Goal: Find specific page/section: Find specific page/section

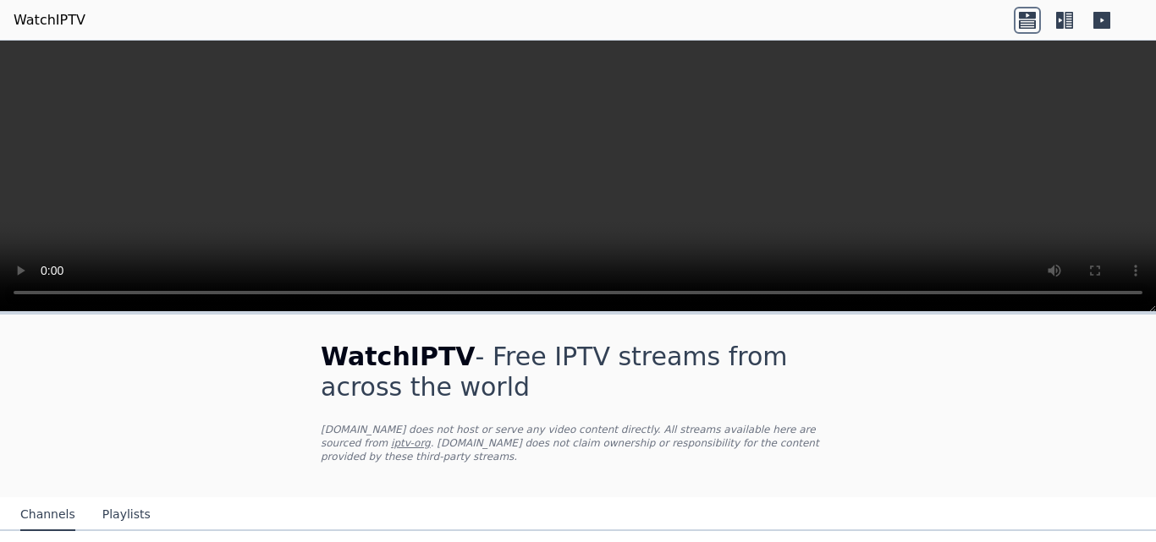
scroll to position [238, 0]
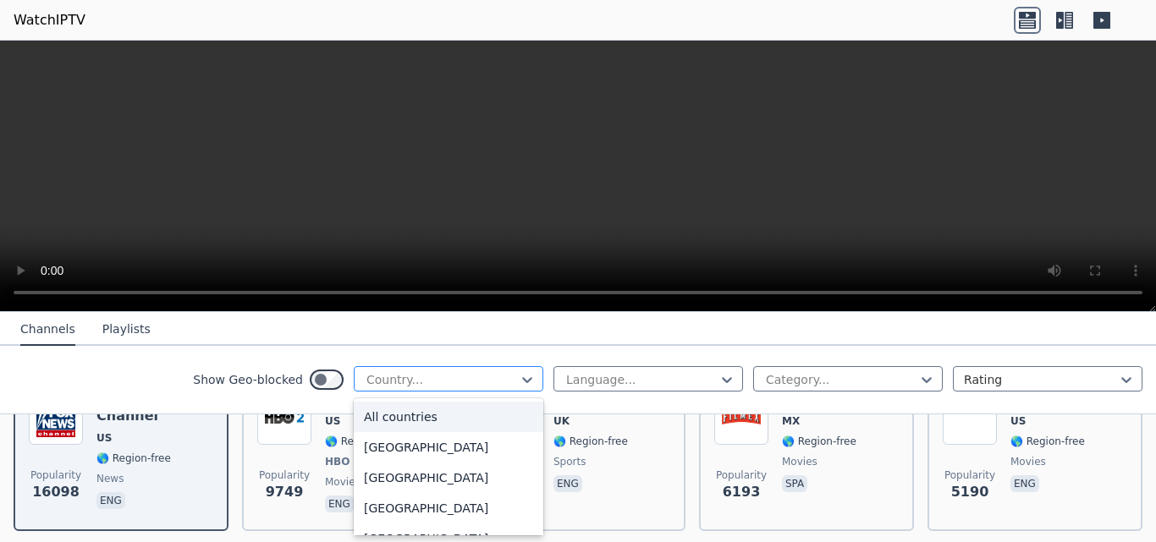
click at [465, 383] on div at bounding box center [442, 380] width 154 height 17
type input "***"
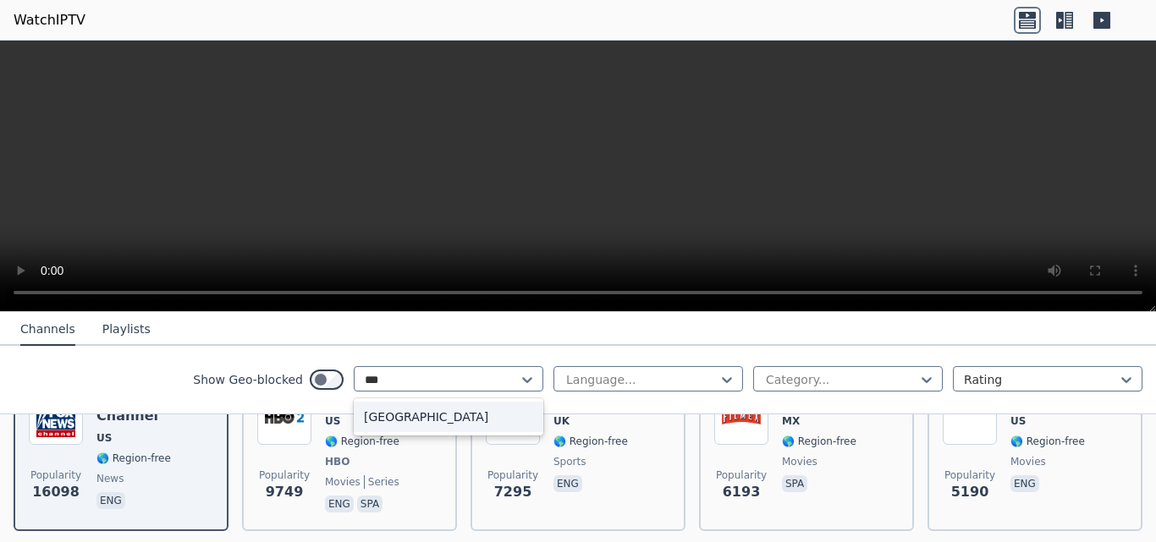
click at [449, 422] on div "[GEOGRAPHIC_DATA]" at bounding box center [449, 417] width 190 height 30
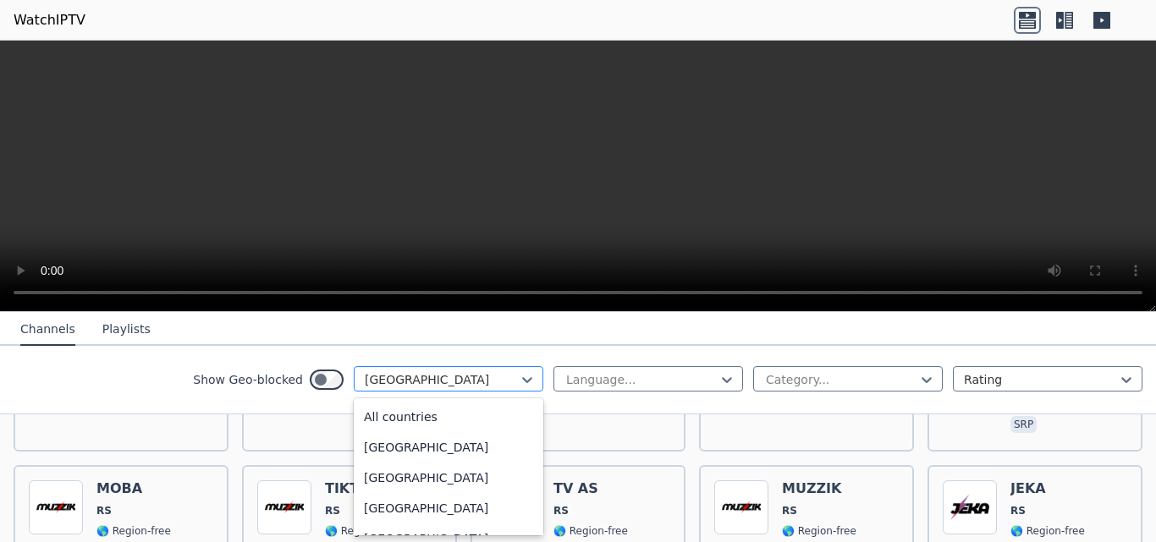
scroll to position [4803, 0]
click at [434, 372] on div at bounding box center [442, 380] width 154 height 17
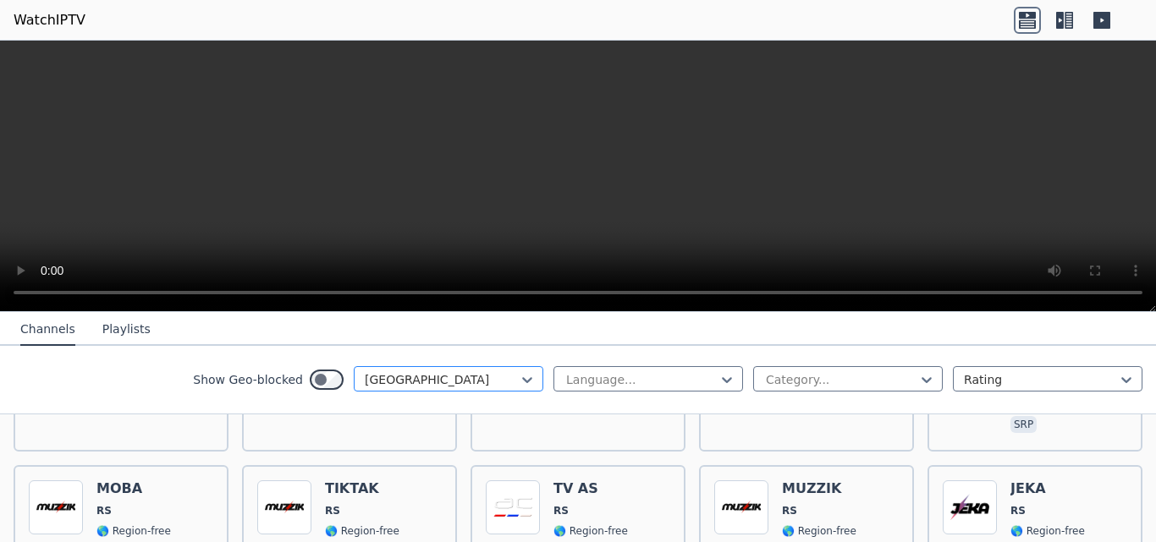
click at [432, 381] on div at bounding box center [442, 380] width 154 height 17
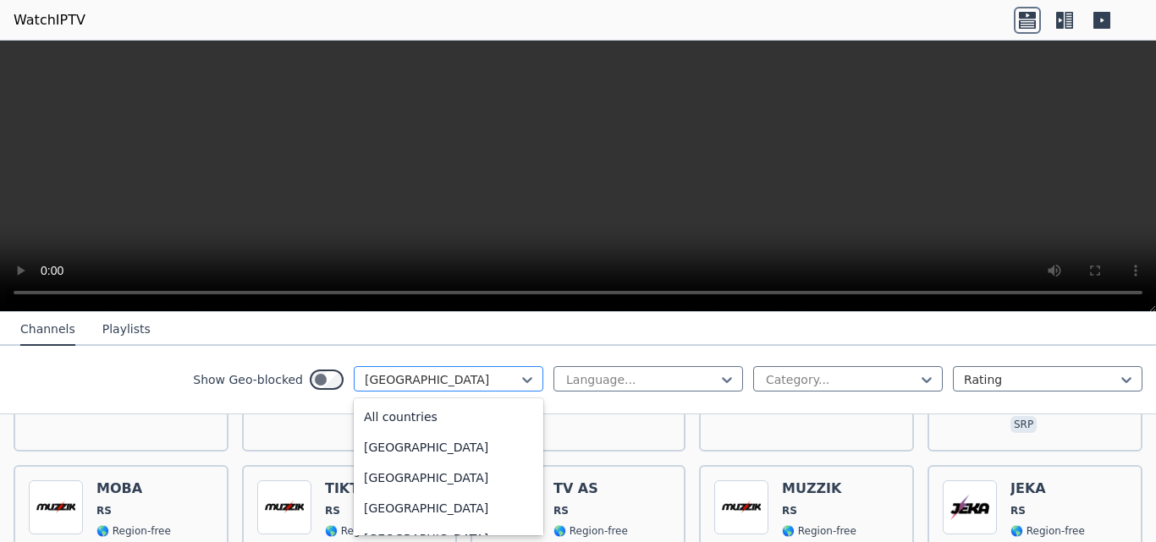
click at [432, 381] on div at bounding box center [442, 380] width 154 height 17
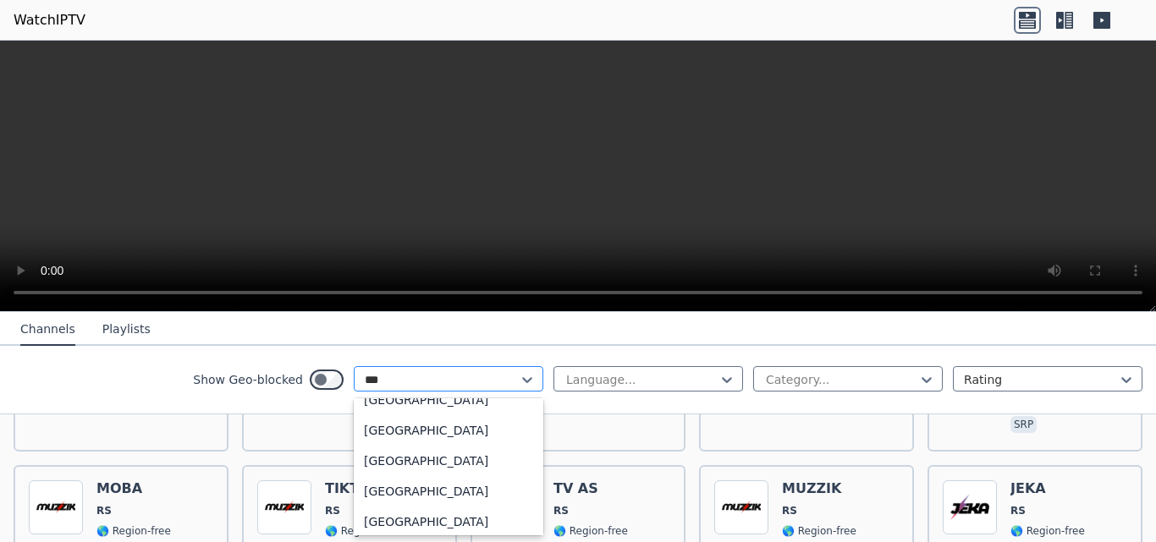
scroll to position [0, 0]
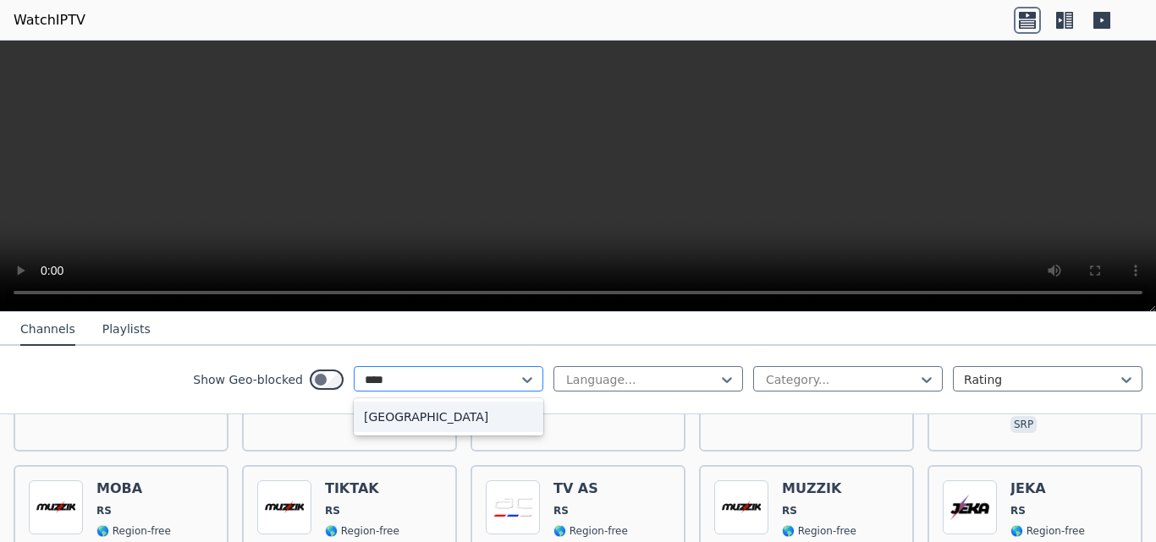
type input "*****"
click at [433, 409] on div "[GEOGRAPHIC_DATA]" at bounding box center [449, 417] width 190 height 30
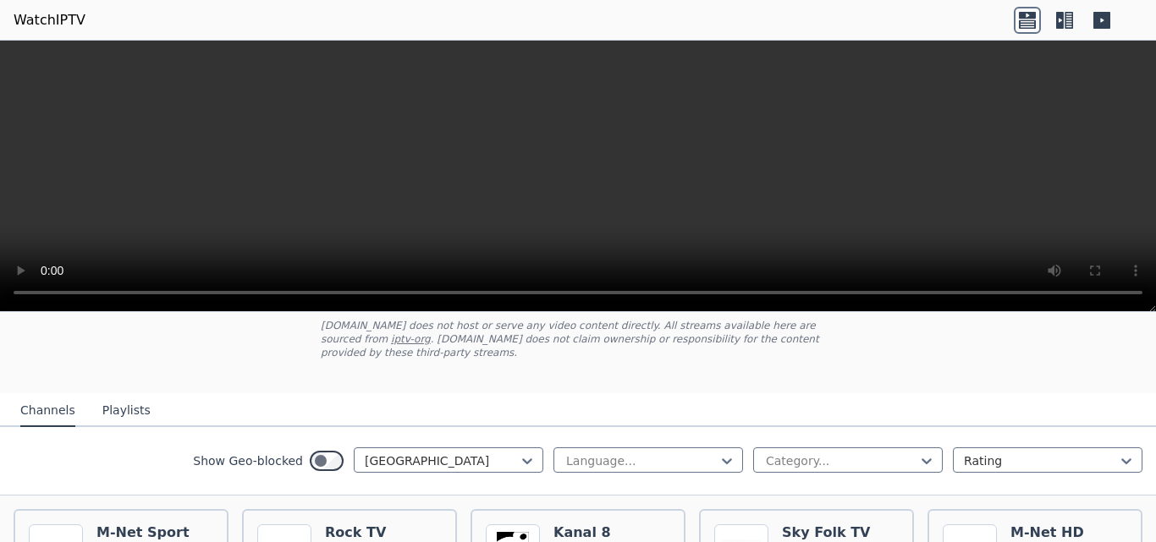
scroll to position [173, 0]
